Goal: Information Seeking & Learning: Compare options

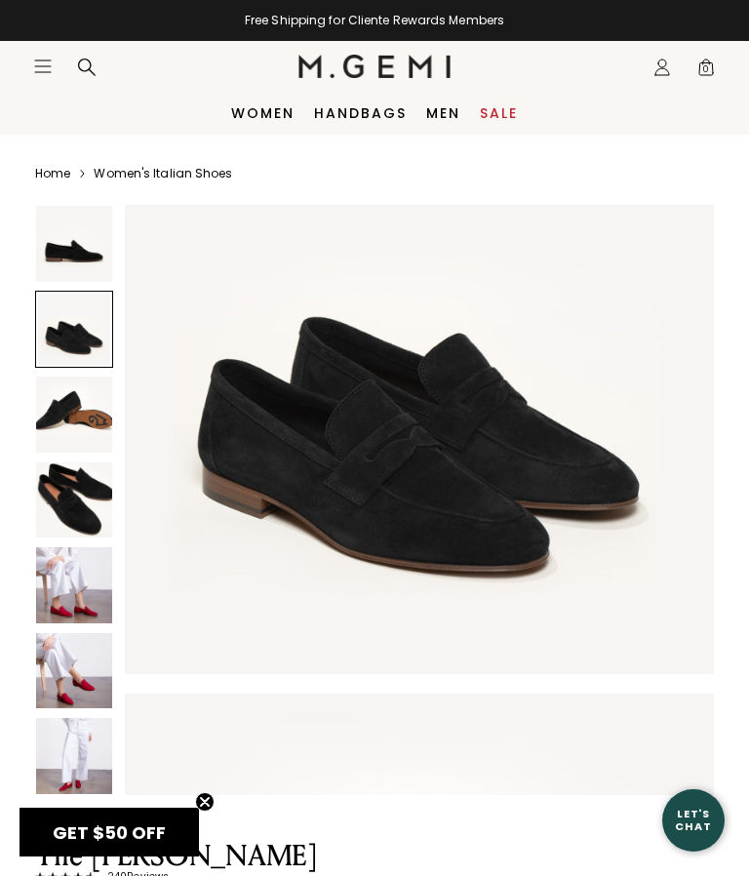
scroll to position [729, 0]
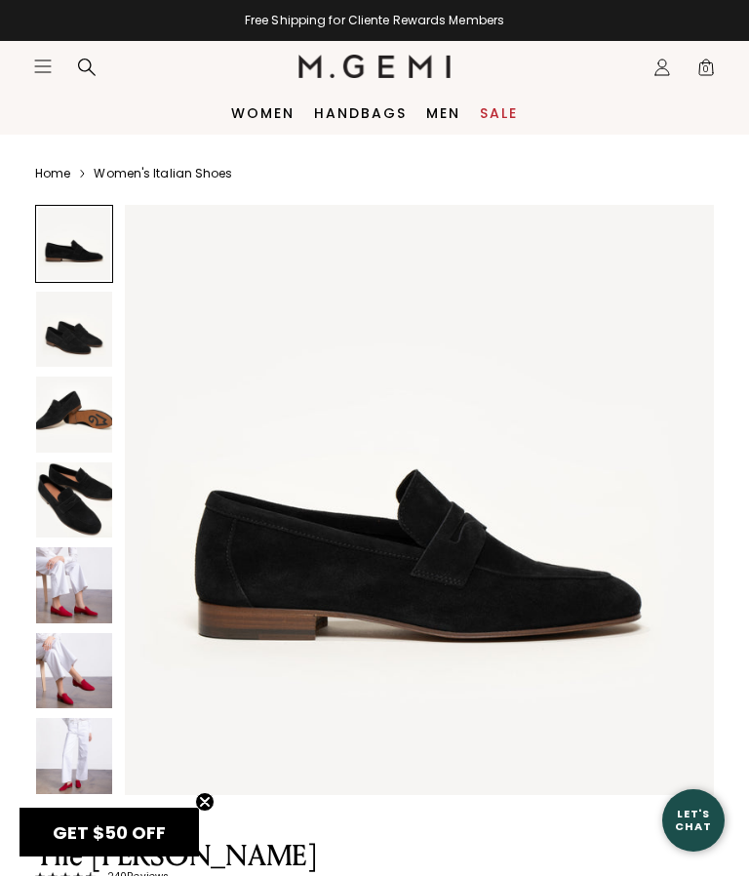
click at [149, 175] on link "Women's Italian Shoes" at bounding box center [163, 174] width 139 height 16
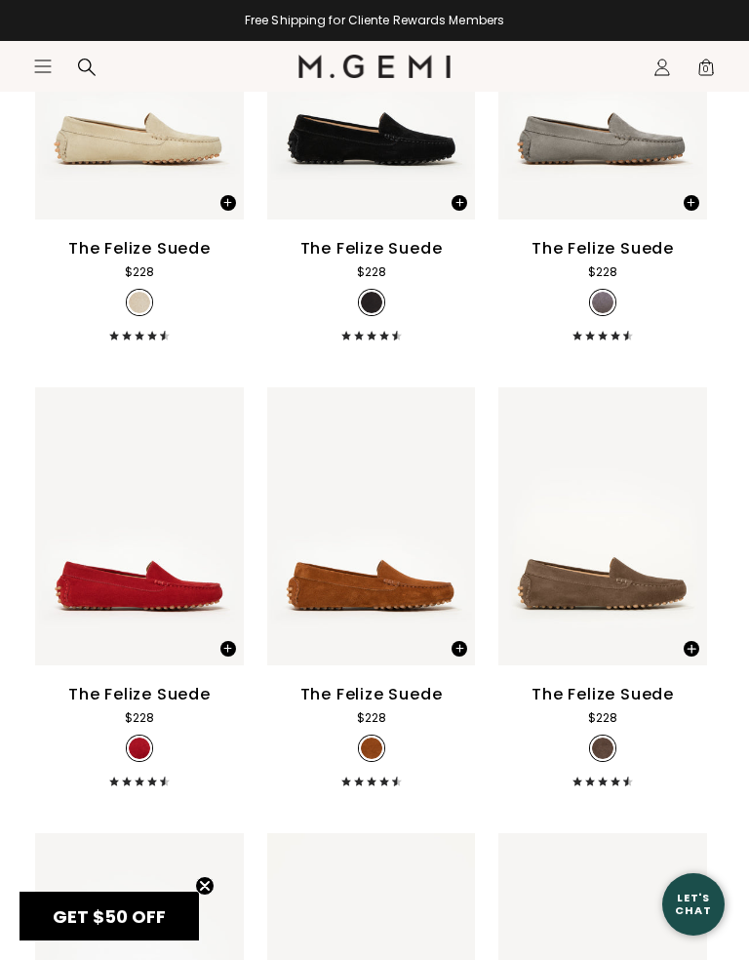
scroll to position [3595, 0]
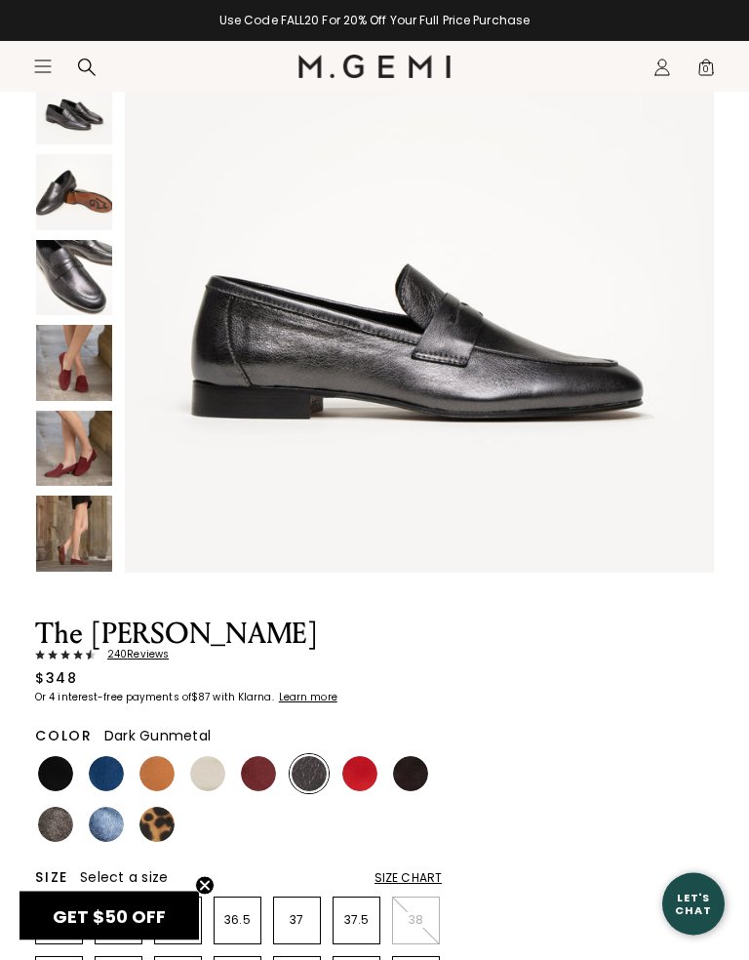
scroll to position [222, 0]
click at [426, 780] on img at bounding box center [410, 773] width 35 height 35
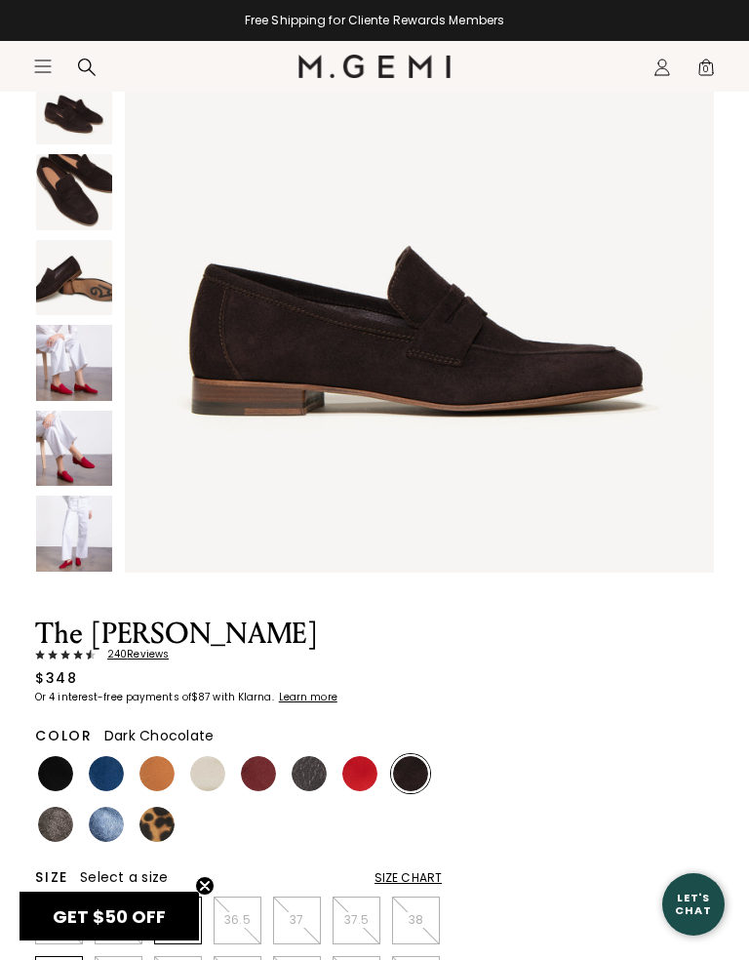
click at [46, 764] on img at bounding box center [55, 773] width 35 height 35
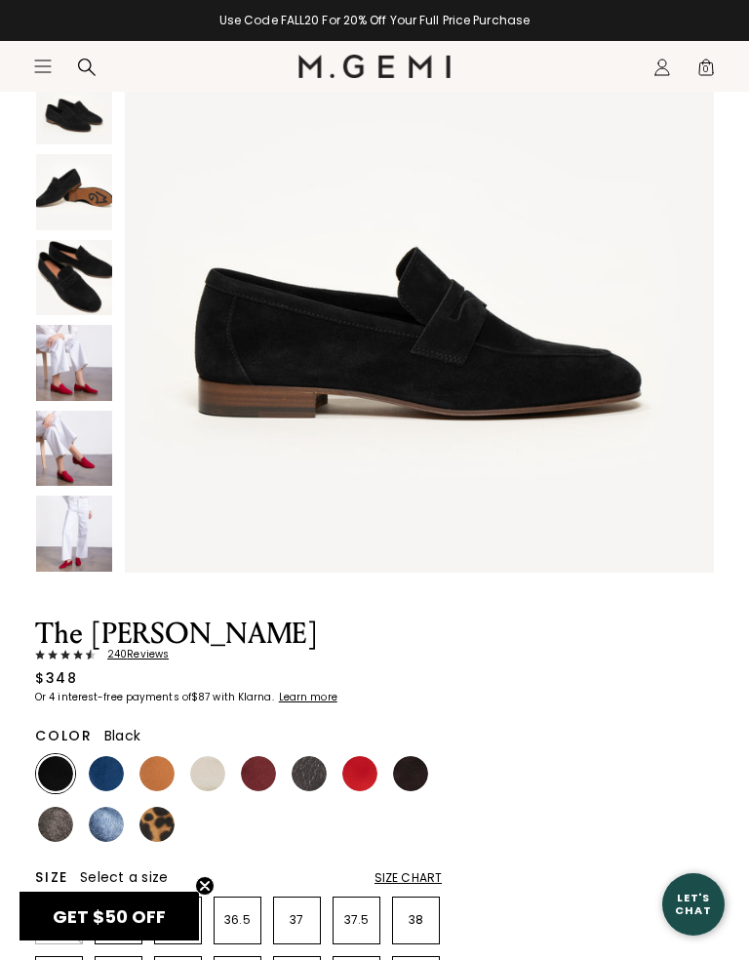
click at [326, 772] on img at bounding box center [309, 773] width 35 height 35
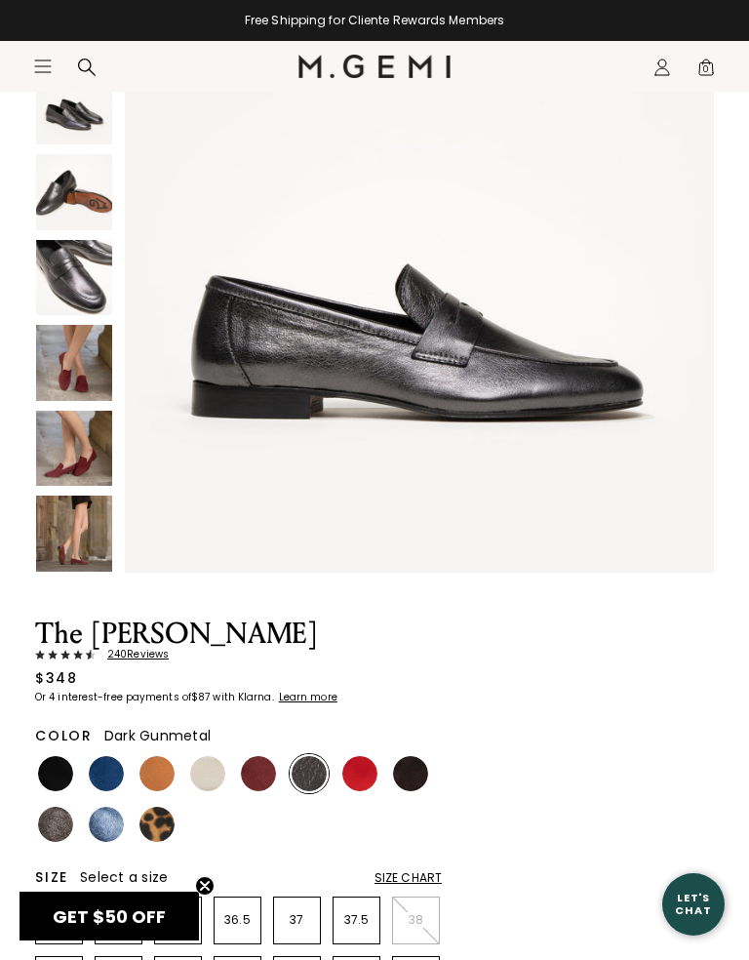
click at [243, 769] on img at bounding box center [258, 773] width 35 height 35
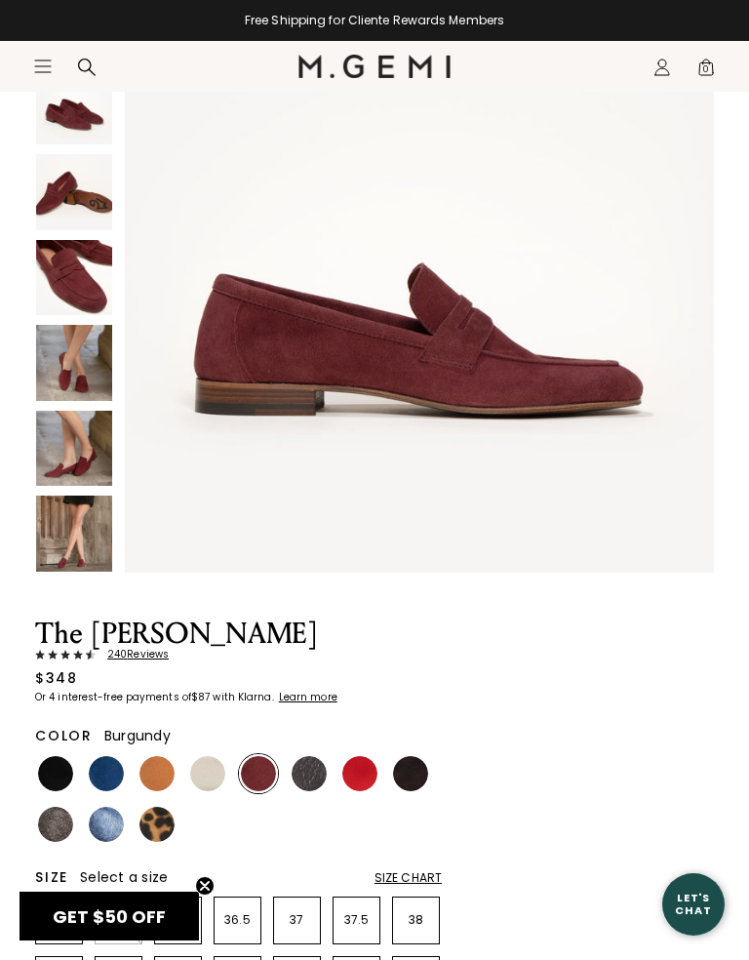
click at [39, 824] on img at bounding box center [55, 824] width 35 height 35
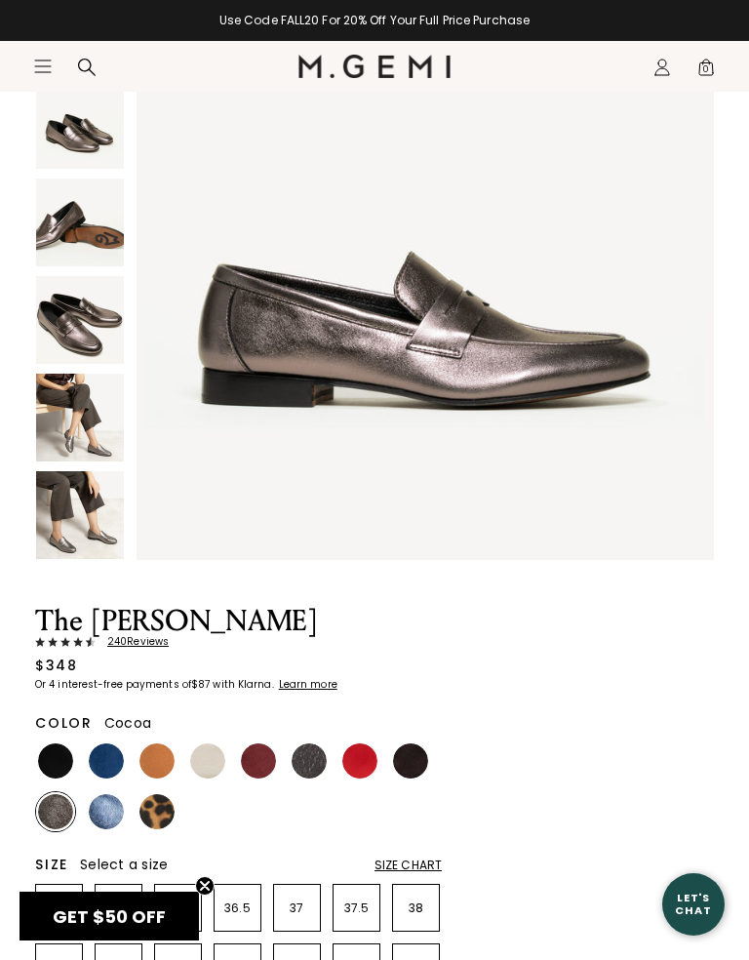
click at [61, 530] on img at bounding box center [80, 515] width 88 height 88
